Goal: Entertainment & Leisure: Browse casually

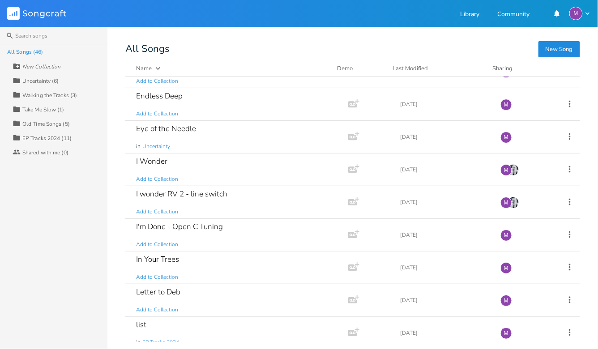
scroll to position [758, 0]
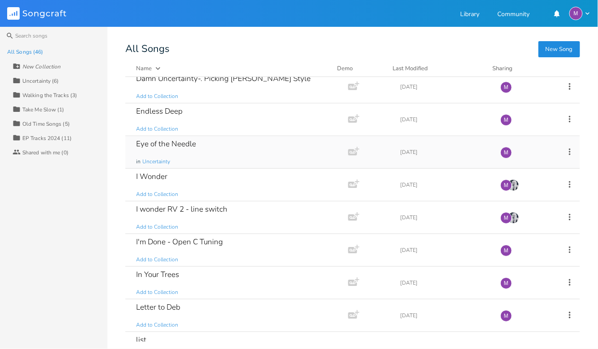
click at [261, 149] on div "Eye of the Needle in Uncertainty" at bounding box center [235, 152] width 198 height 32
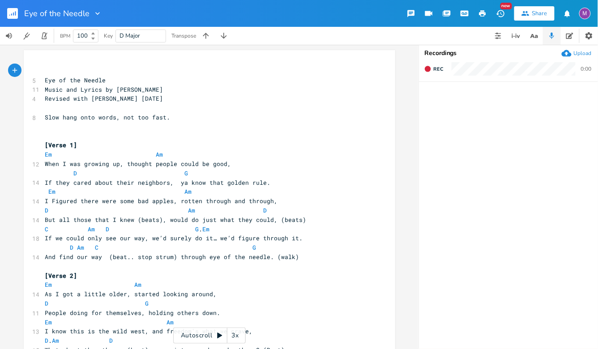
click at [10, 20] on button "button" at bounding box center [16, 13] width 18 height 21
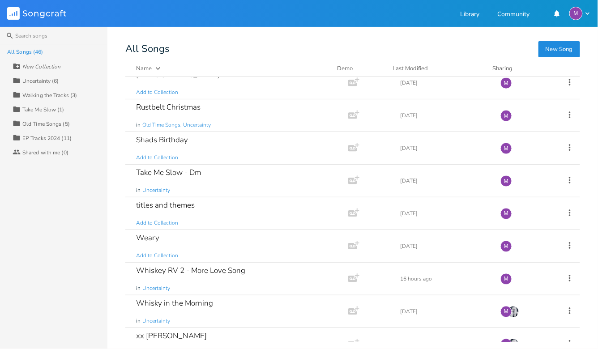
scroll to position [1228, 0]
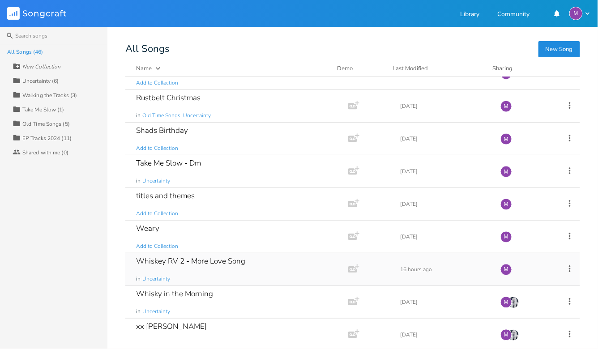
click at [217, 257] on div "Whiskey RV 2 - More Love Song" at bounding box center [190, 261] width 109 height 8
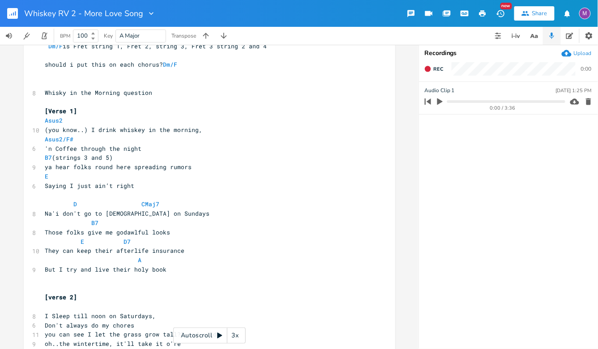
scroll to position [10, 0]
